Goal: Task Accomplishment & Management: Manage account settings

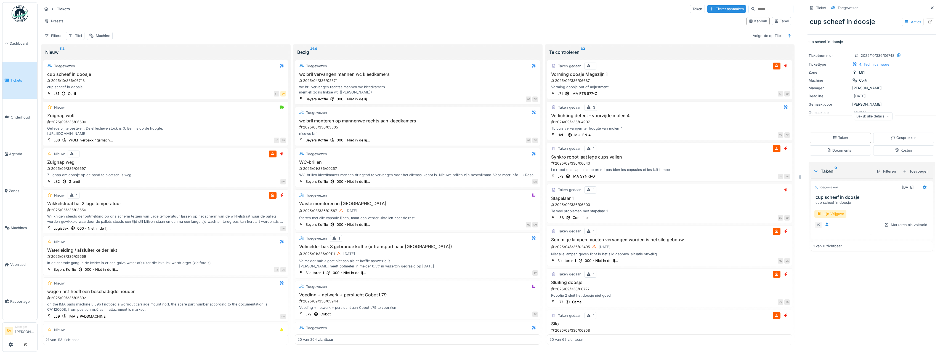
scroll to position [1, 0]
click at [201, 76] on div "cup scheef in doosje 2025/10/336/06748 cup scheef in doosje" at bounding box center [166, 81] width 240 height 18
click at [22, 41] on span "Dashboard" at bounding box center [22, 43] width 25 height 5
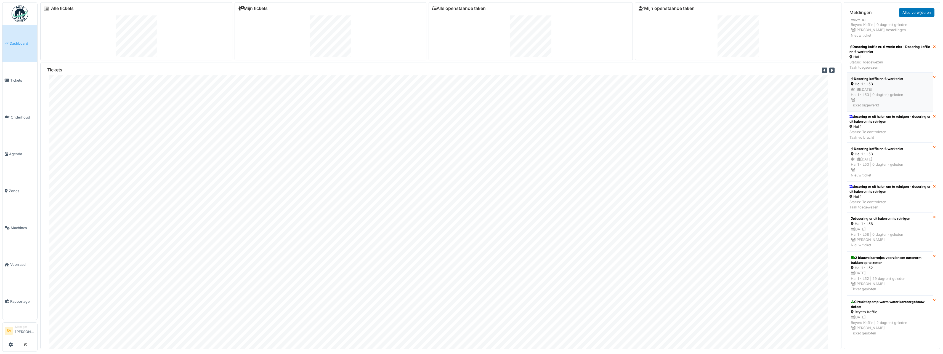
scroll to position [525, 0]
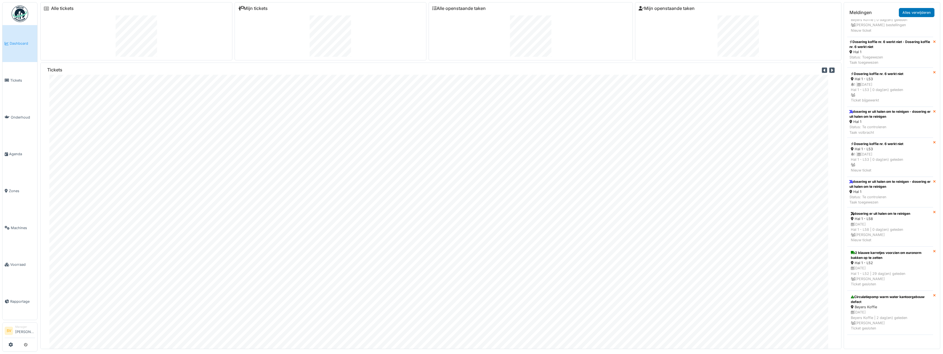
click at [18, 43] on span "Dashboard" at bounding box center [22, 43] width 25 height 5
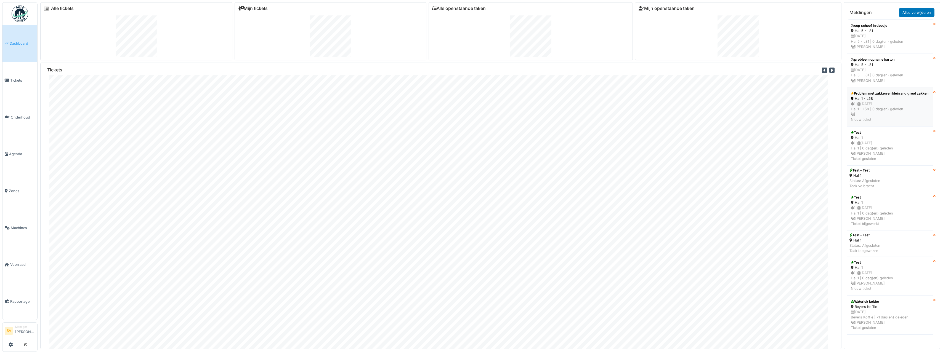
click at [896, 101] on div "Hal 1 - L58" at bounding box center [890, 98] width 79 height 5
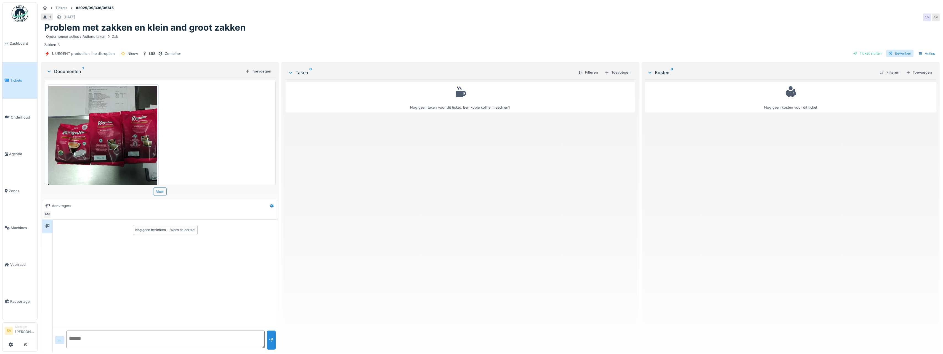
click at [895, 53] on div "Bewerken" at bounding box center [899, 53] width 27 height 7
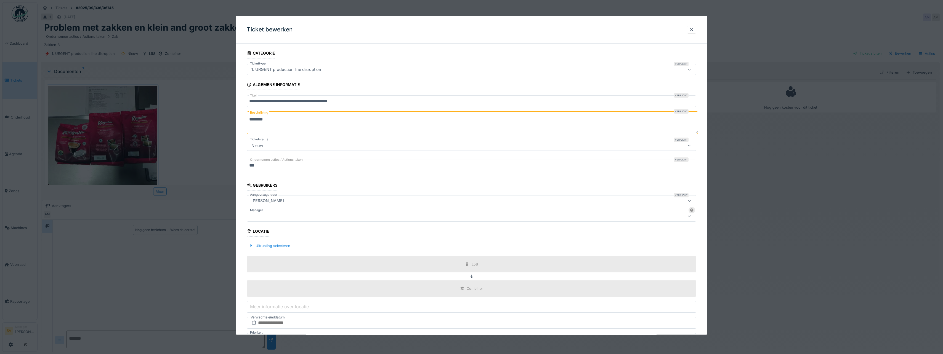
click at [271, 216] on div at bounding box center [447, 216] width 396 height 6
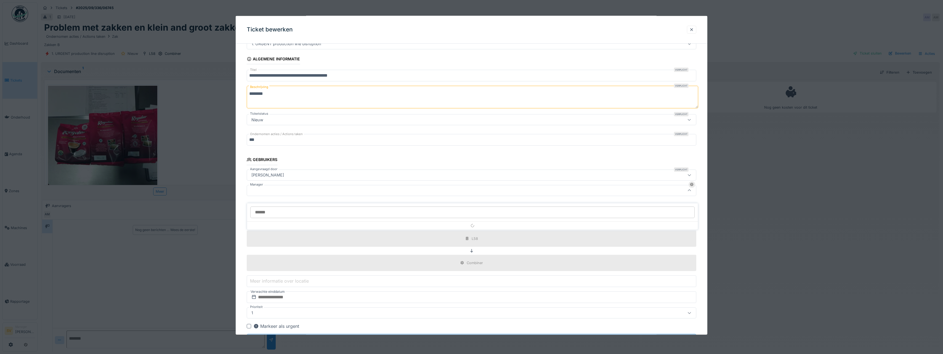
scroll to position [41, 0]
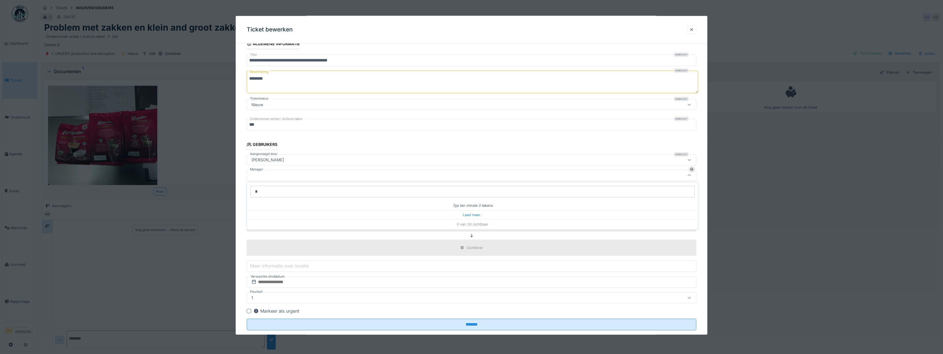
type input "**"
click at [692, 29] on div at bounding box center [692, 29] width 4 height 5
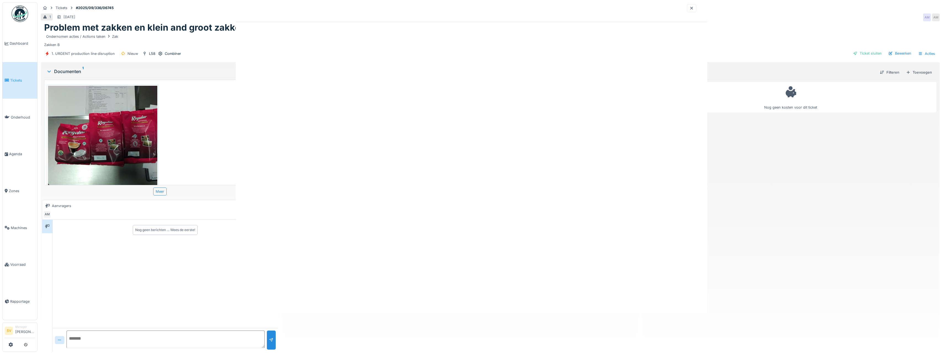
scroll to position [0, 0]
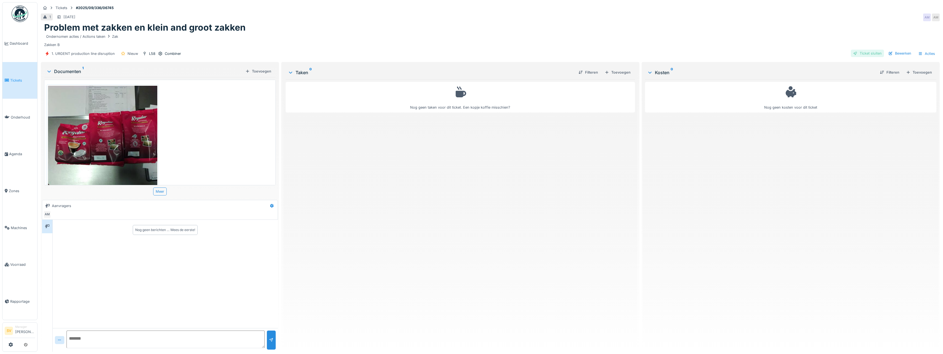
click at [865, 55] on div "Ticket sluiten" at bounding box center [867, 53] width 33 height 7
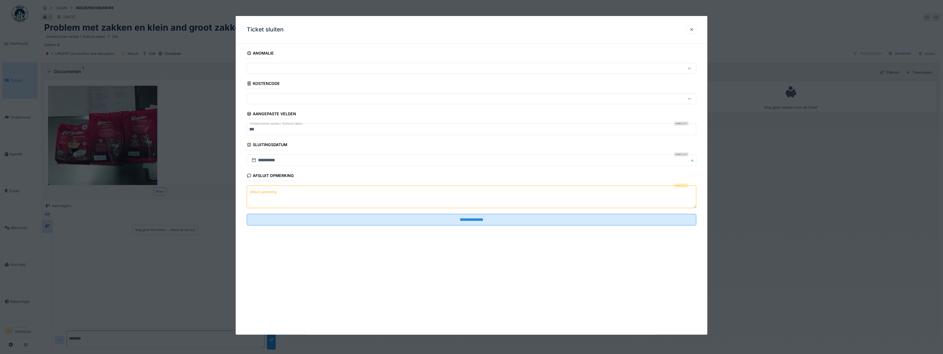
click at [278, 196] on textarea "Afsluit opmerking" at bounding box center [472, 197] width 450 height 23
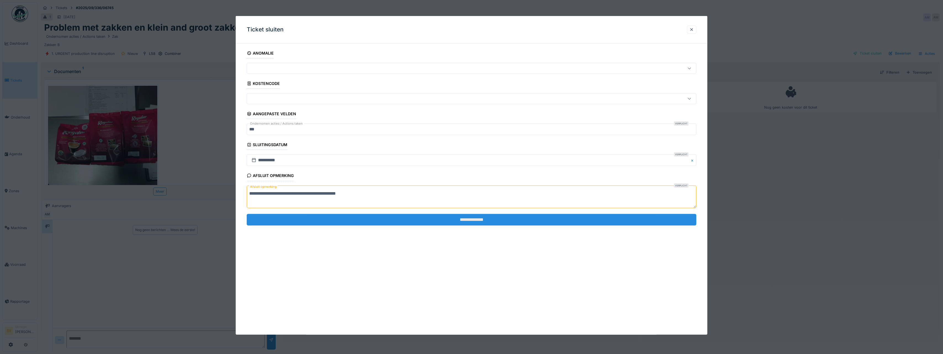
type textarea "**********"
click at [473, 218] on input "**********" at bounding box center [472, 220] width 450 height 12
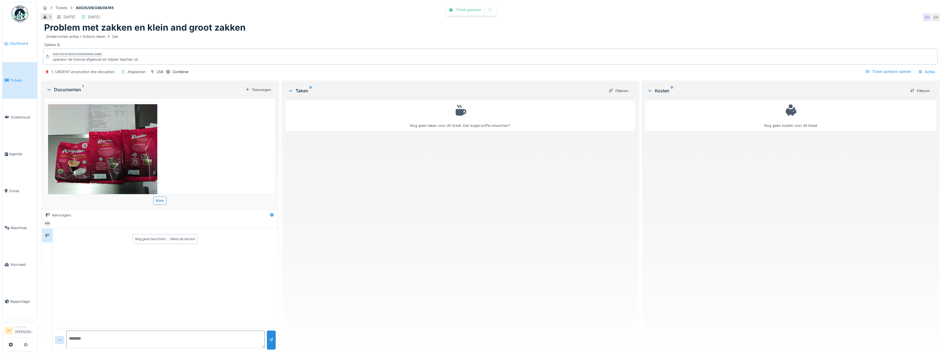
click at [15, 41] on span "Dashboard" at bounding box center [22, 43] width 25 height 5
